Goal: Information Seeking & Learning: Learn about a topic

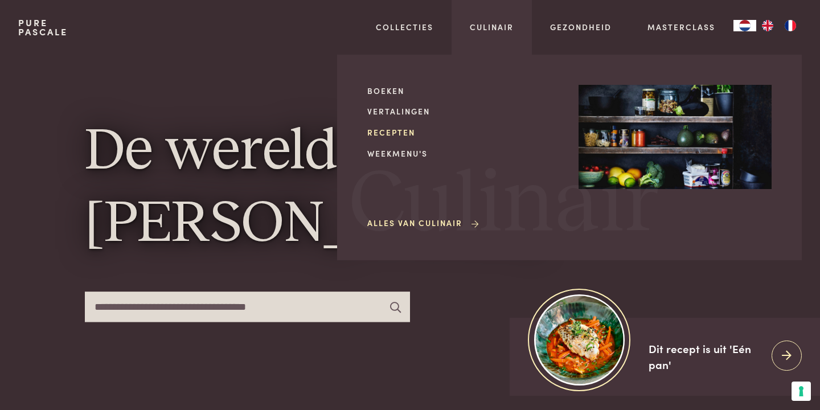
click at [390, 130] on link "Recepten" at bounding box center [463, 132] width 193 height 12
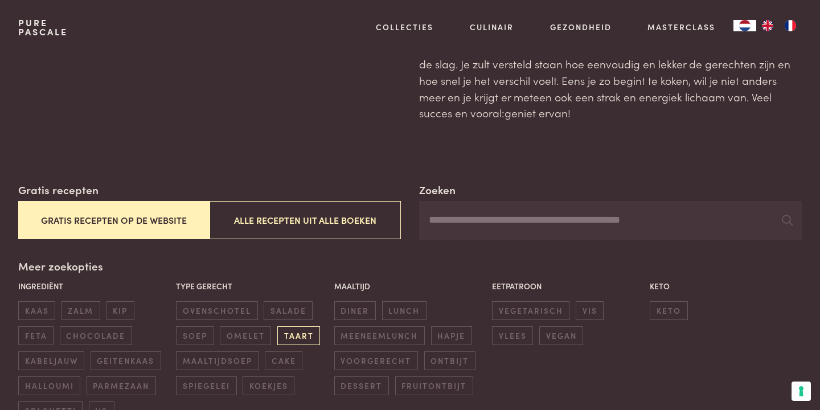
scroll to position [97, 0]
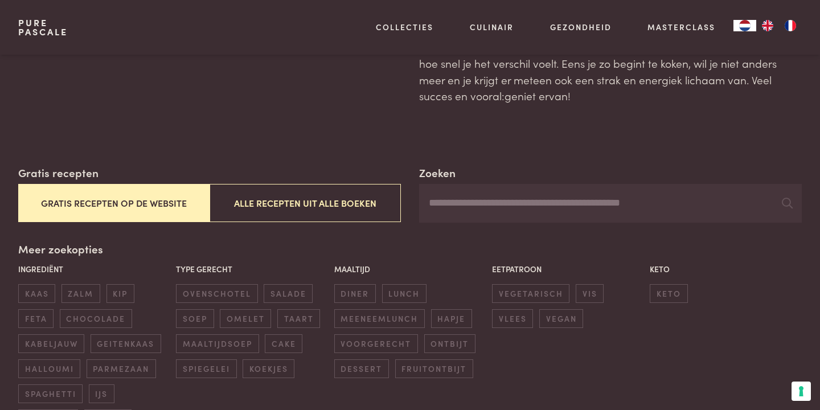
click at [484, 200] on input "Zoeken" at bounding box center [610, 203] width 382 height 39
type input "*****"
click at [789, 202] on icon at bounding box center [786, 202] width 11 height 11
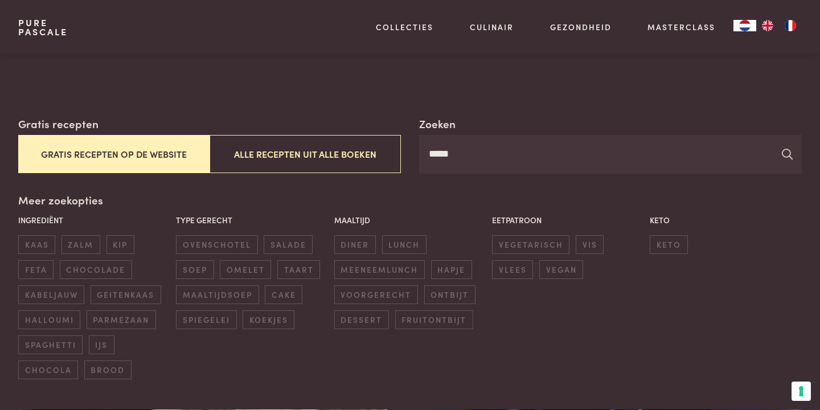
scroll to position [180, 0]
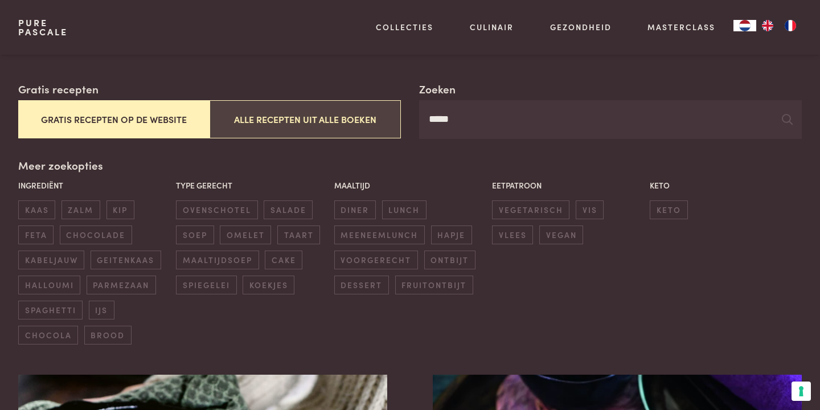
click at [345, 118] on button "Alle recepten uit alle boeken" at bounding box center [304, 119] width 191 height 38
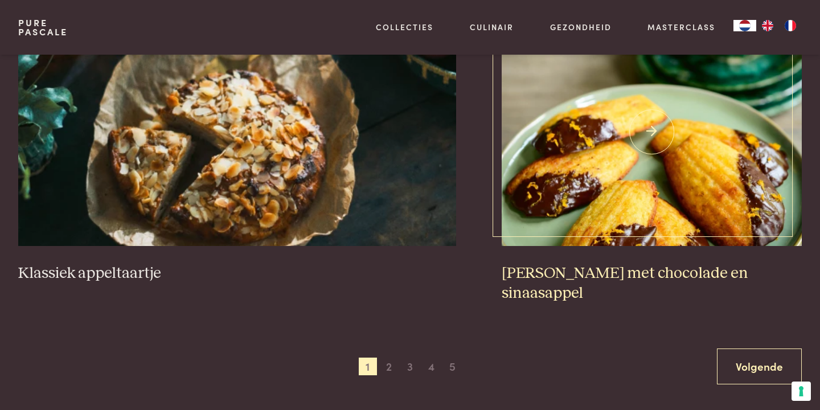
scroll to position [2131, 0]
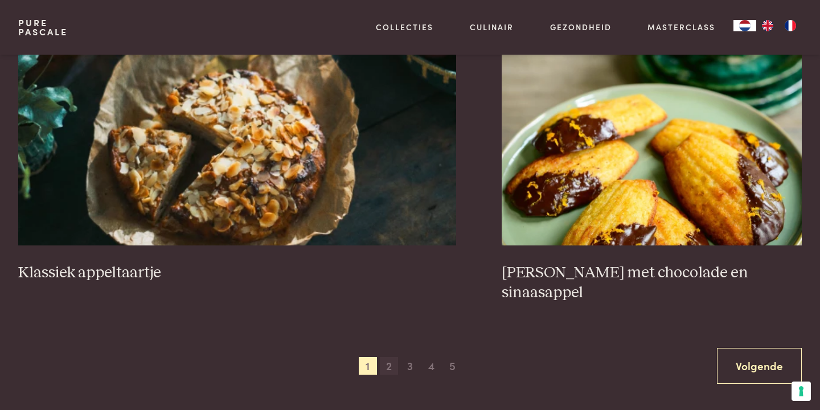
click at [389, 357] on span "2" at bounding box center [389, 366] width 18 height 18
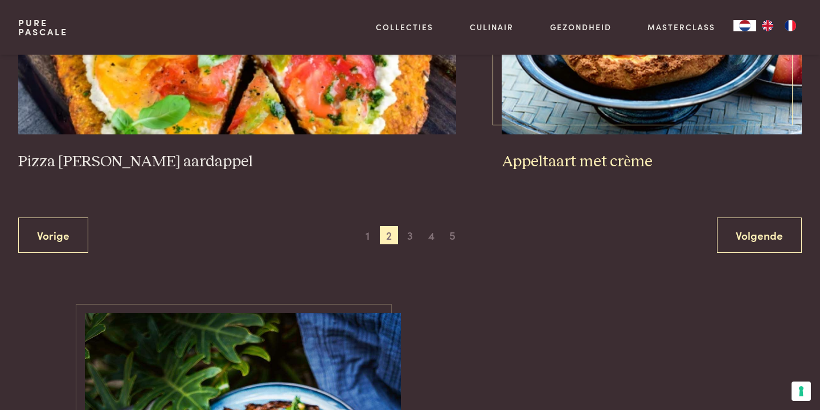
scroll to position [2336, 0]
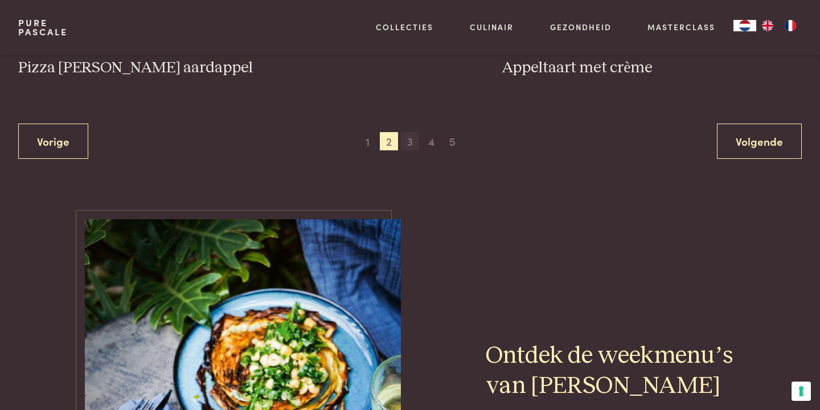
click at [407, 132] on span "3" at bounding box center [410, 141] width 18 height 18
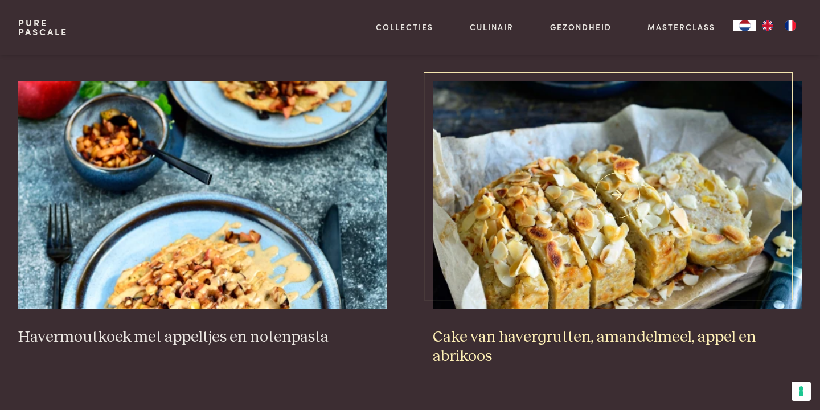
scroll to position [474, 0]
click at [620, 229] on img at bounding box center [617, 195] width 369 height 228
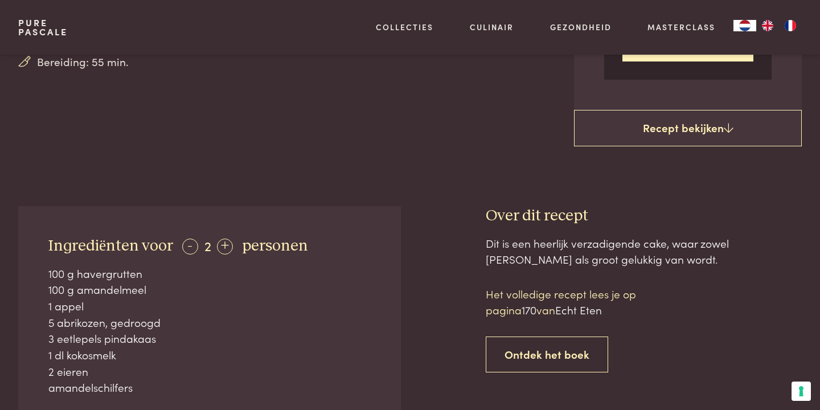
scroll to position [357, 0]
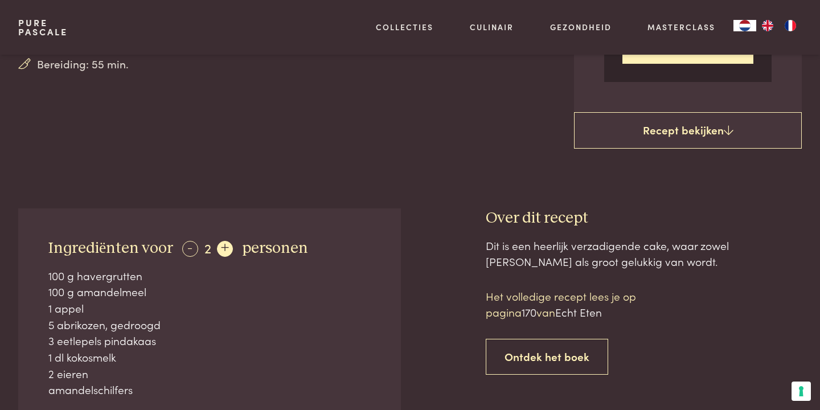
click at [221, 241] on div "+" at bounding box center [225, 249] width 16 height 16
click at [224, 242] on div "+" at bounding box center [225, 249] width 16 height 16
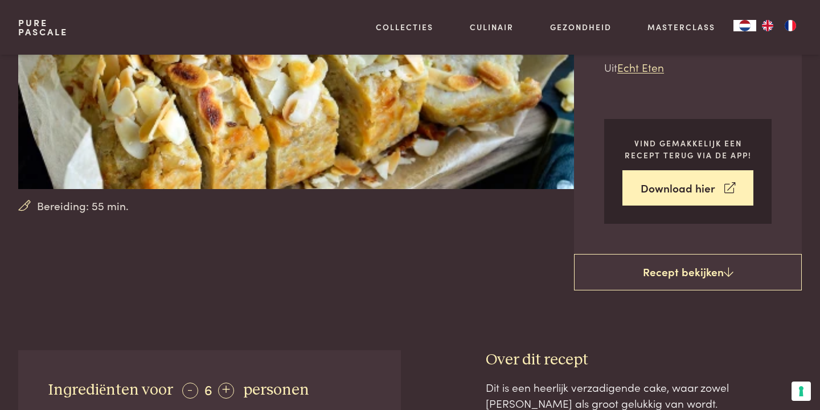
scroll to position [215, 0]
